Goal: Task Accomplishment & Management: Use online tool/utility

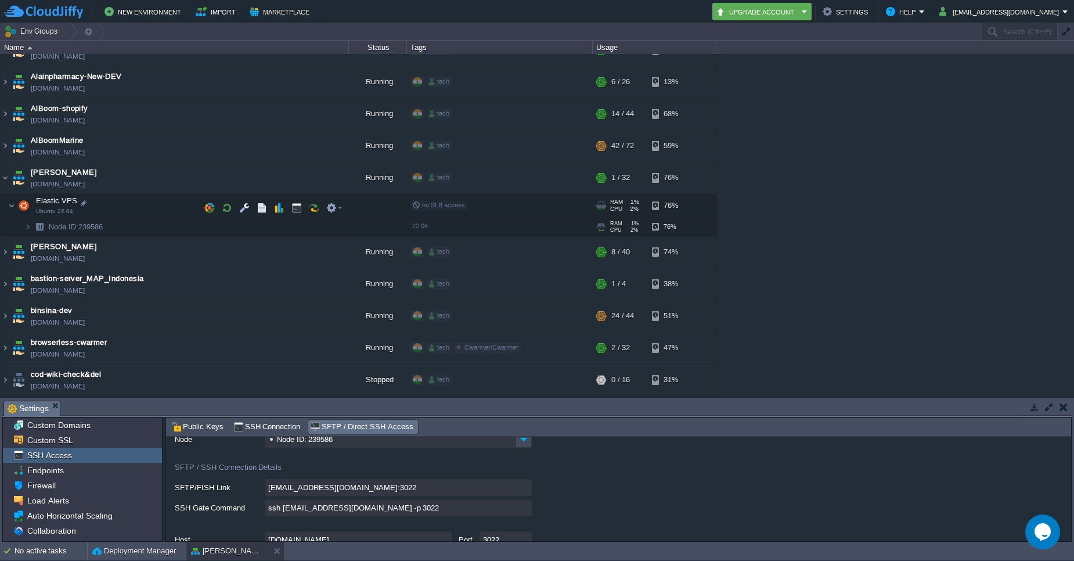
scroll to position [149, 0]
click at [132, 12] on button "New Environment" at bounding box center [145, 12] width 80 height 14
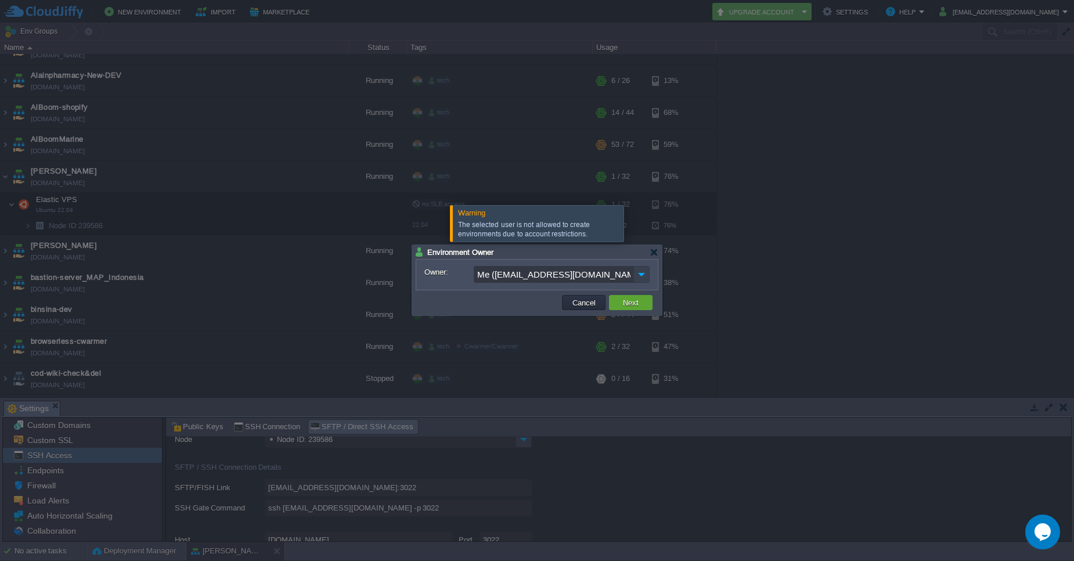
click at [643, 282] on img at bounding box center [641, 274] width 16 height 17
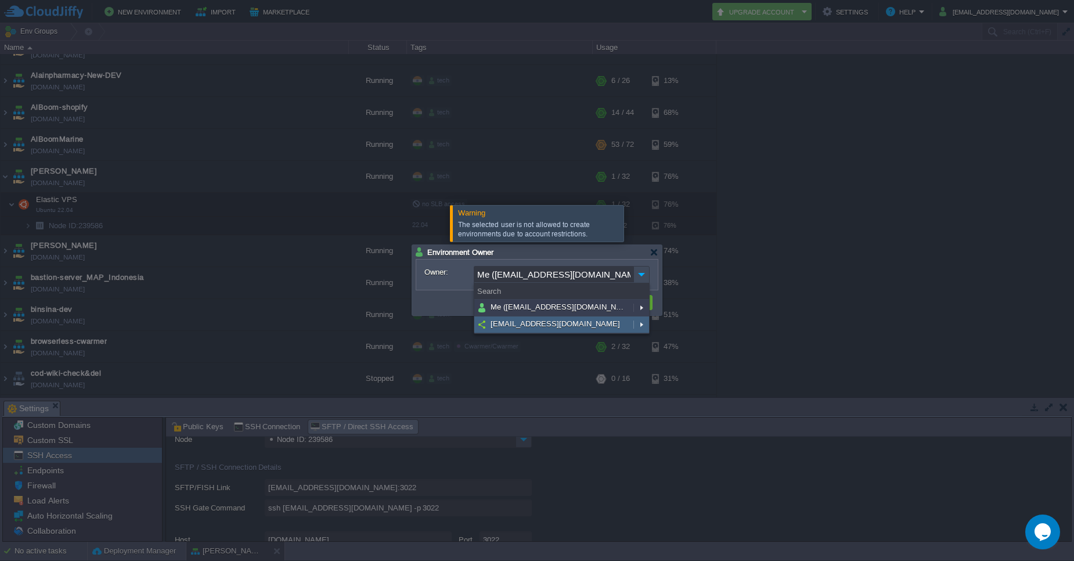
click at [552, 332] on div "[EMAIL_ADDRESS][DOMAIN_NAME]" at bounding box center [561, 324] width 175 height 17
type input "[EMAIL_ADDRESS][DOMAIN_NAME]"
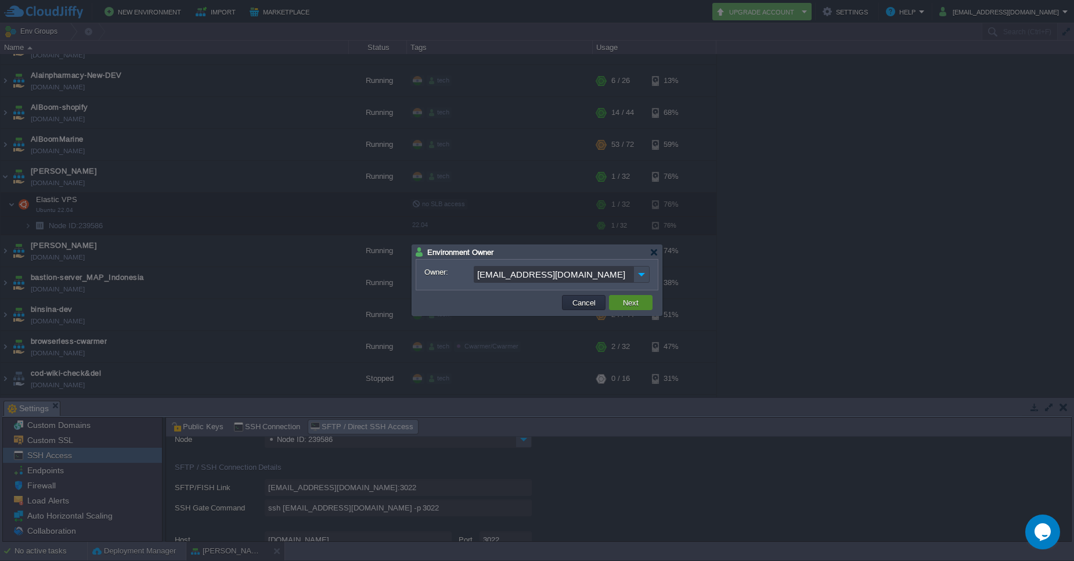
click at [638, 307] on button "Next" at bounding box center [630, 302] width 23 height 10
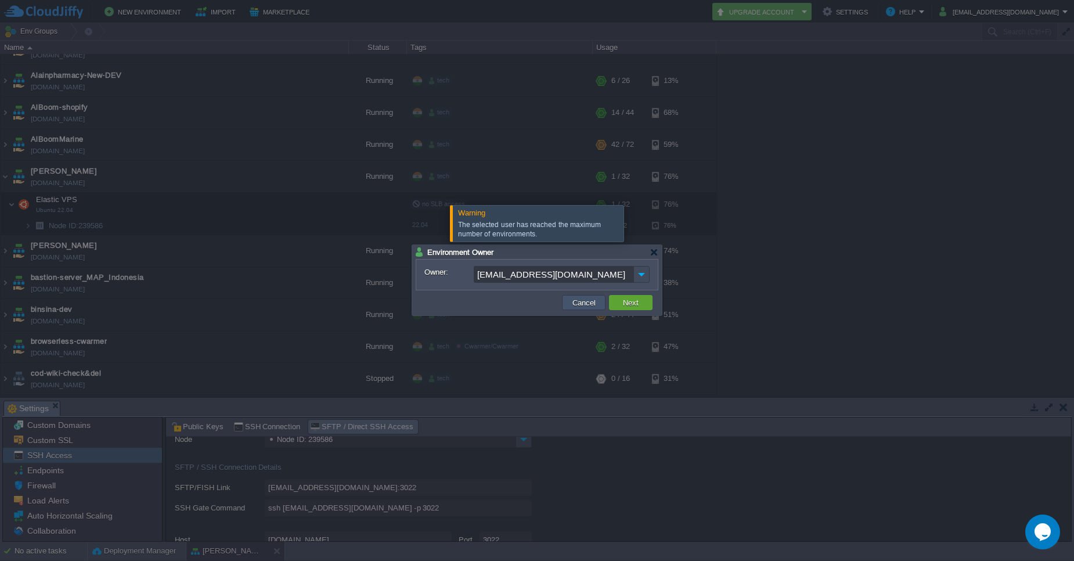
click at [590, 302] on button "Cancel" at bounding box center [584, 302] width 30 height 10
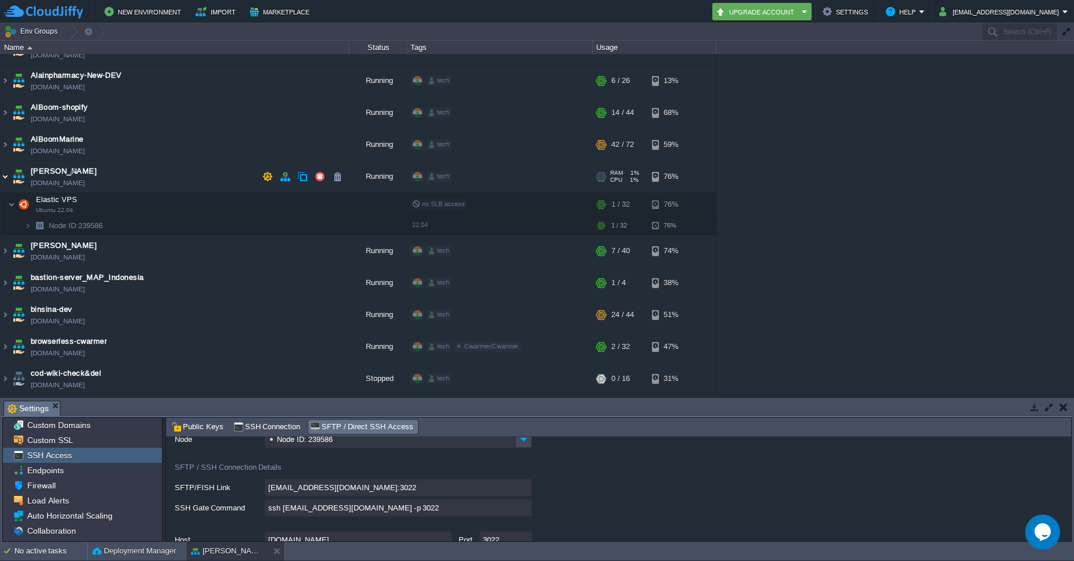
click at [6, 174] on img at bounding box center [5, 176] width 9 height 31
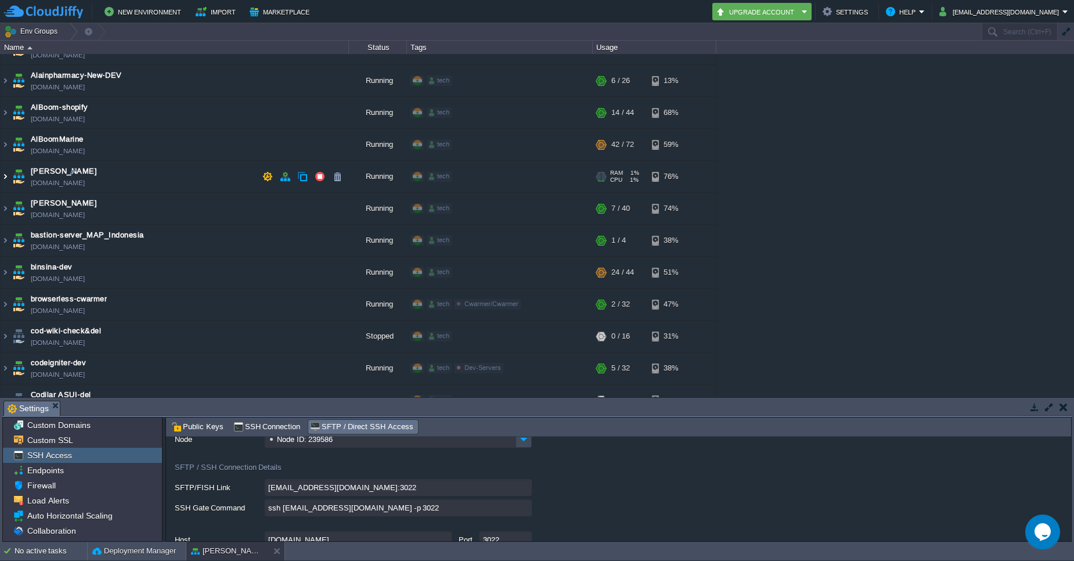
click at [6, 174] on img at bounding box center [5, 176] width 9 height 31
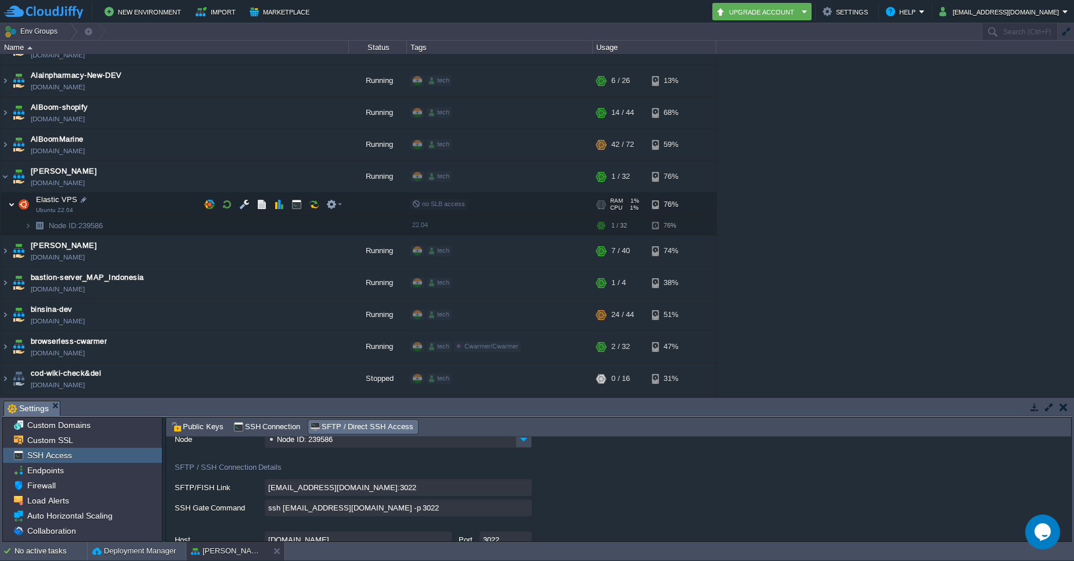
click at [12, 207] on img at bounding box center [11, 204] width 7 height 23
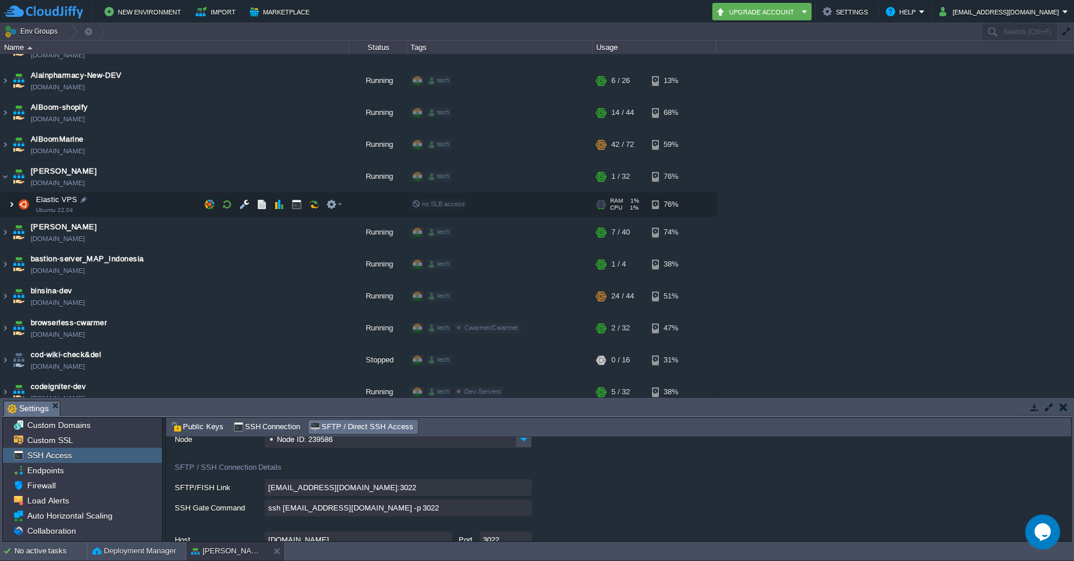
click at [12, 207] on img at bounding box center [11, 204] width 7 height 23
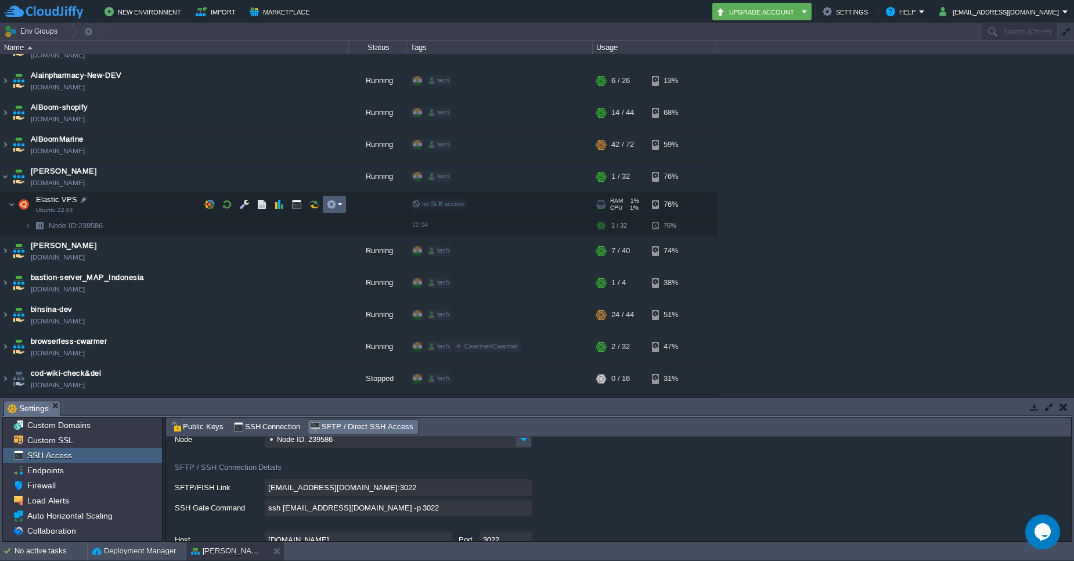
click at [341, 207] on em at bounding box center [334, 204] width 16 height 10
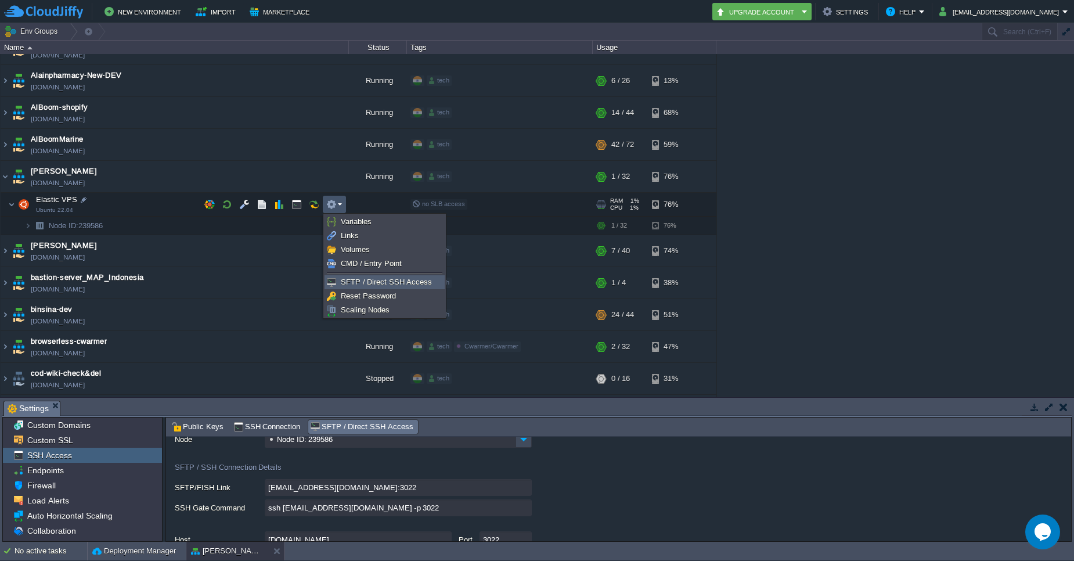
click at [368, 286] on span "SFTP / Direct SSH Access" at bounding box center [386, 282] width 91 height 9
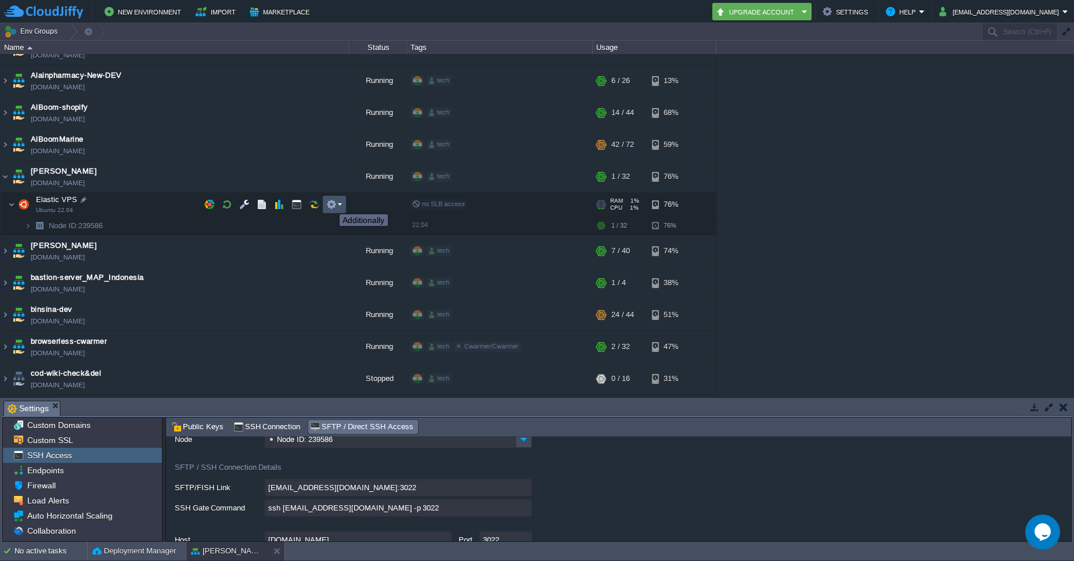
click at [331, 204] on button "button" at bounding box center [331, 204] width 10 height 10
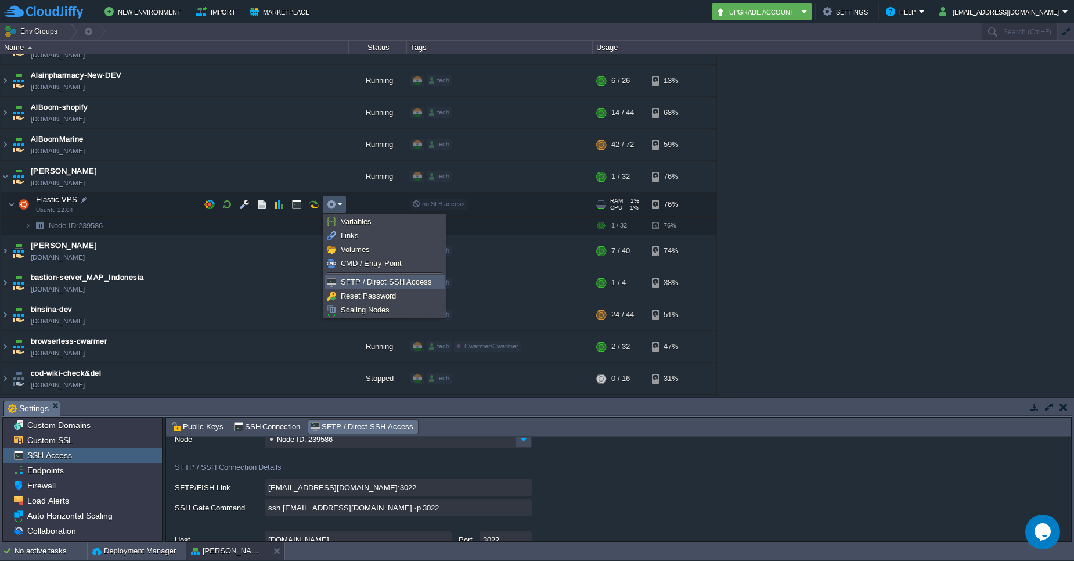
click at [379, 282] on span "SFTP / Direct SSH Access" at bounding box center [386, 282] width 91 height 9
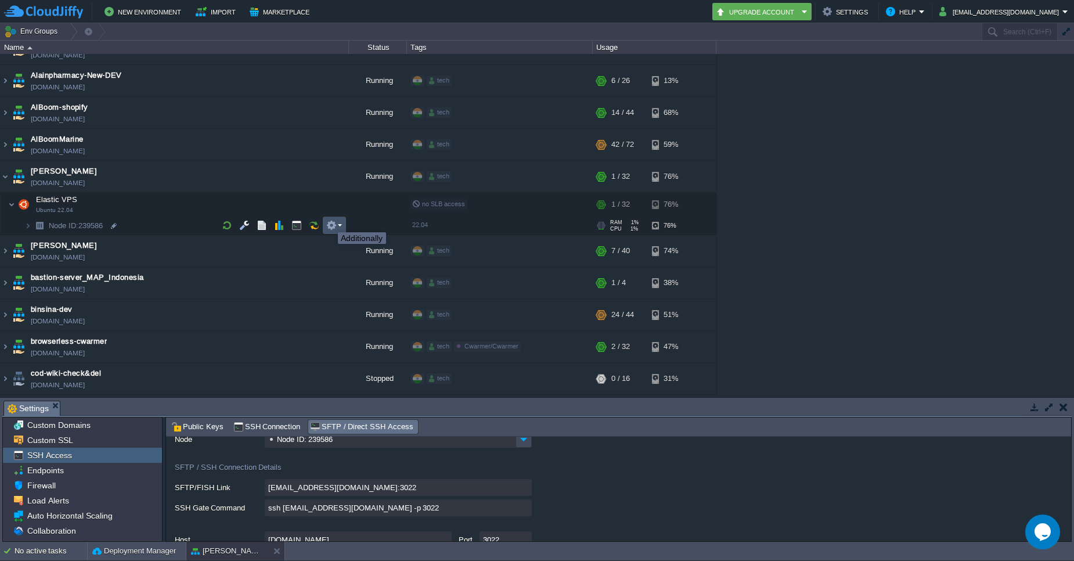
click at [329, 222] on button "button" at bounding box center [331, 225] width 10 height 10
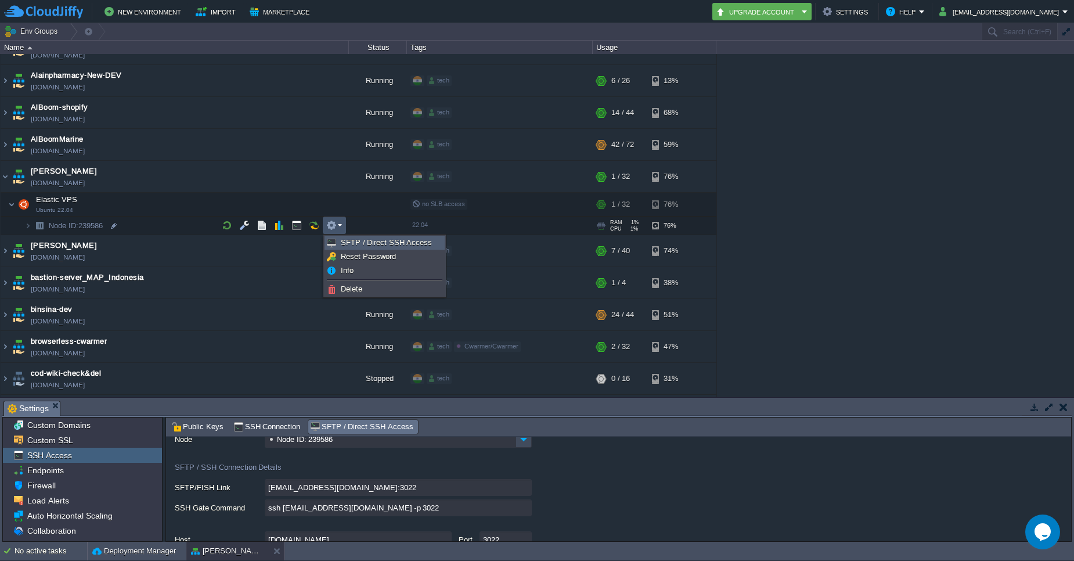
click at [352, 240] on span "SFTP / Direct SSH Access" at bounding box center [386, 242] width 91 height 9
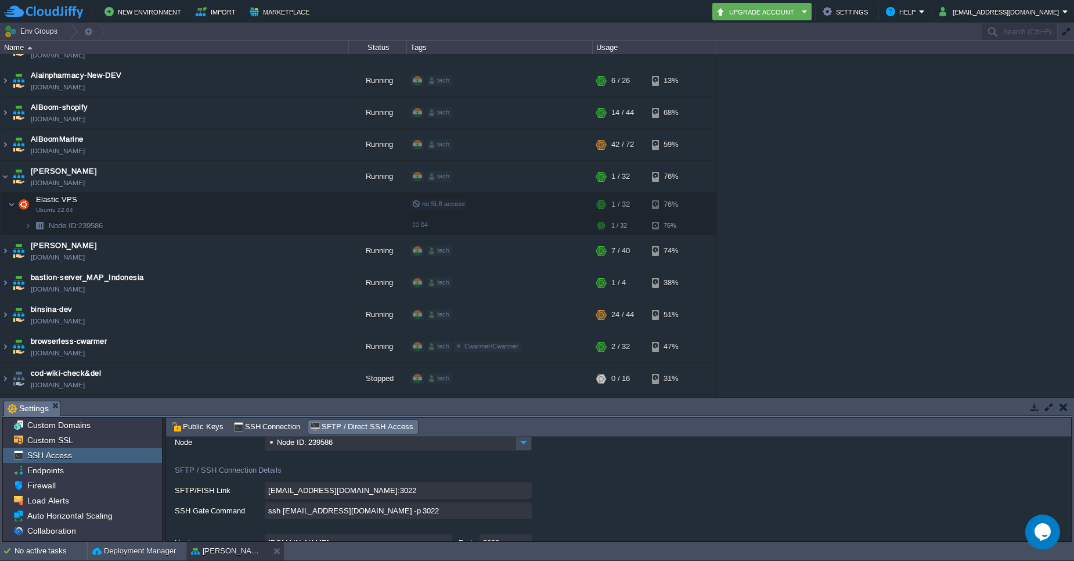
scroll to position [46, 0]
click at [523, 510] on input "ssh [EMAIL_ADDRESS][DOMAIN_NAME] -p 3022" at bounding box center [398, 510] width 267 height 17
click at [521, 512] on input "ssh [EMAIL_ADDRESS][DOMAIN_NAME] -p 3022" at bounding box center [398, 510] width 267 height 17
